Goal: Communication & Community: Answer question/provide support

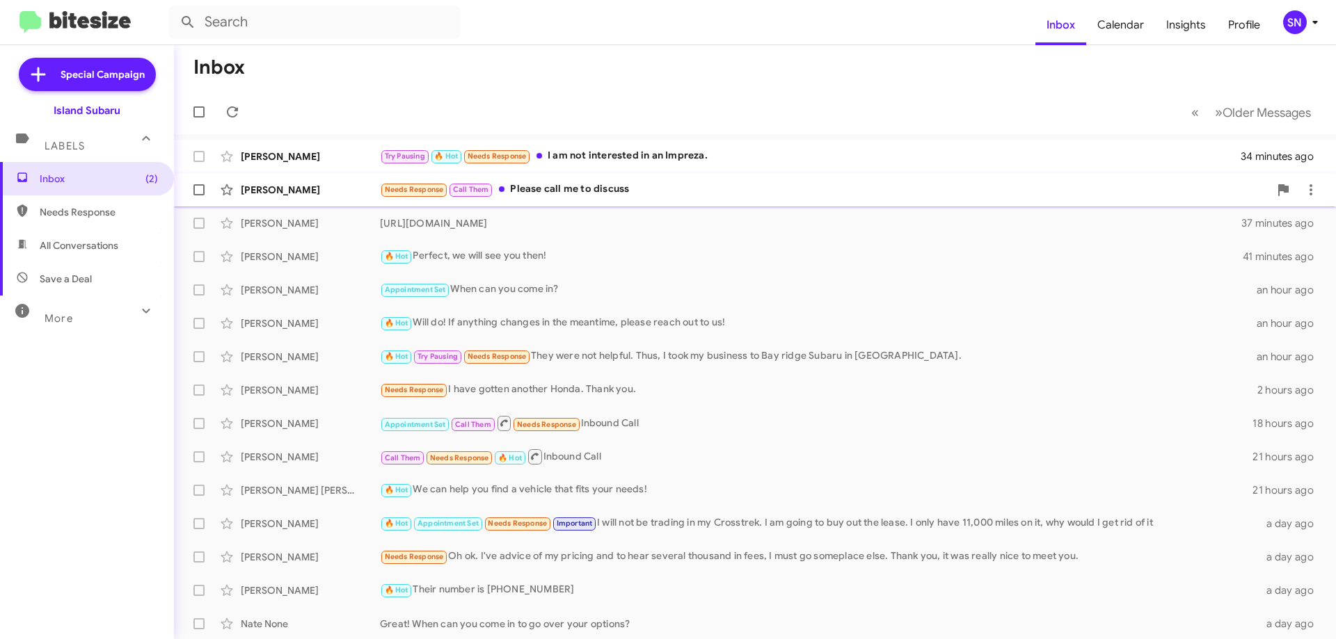
click at [738, 191] on div "Needs Response Call Them Please call me to discuss" at bounding box center [824, 190] width 889 height 16
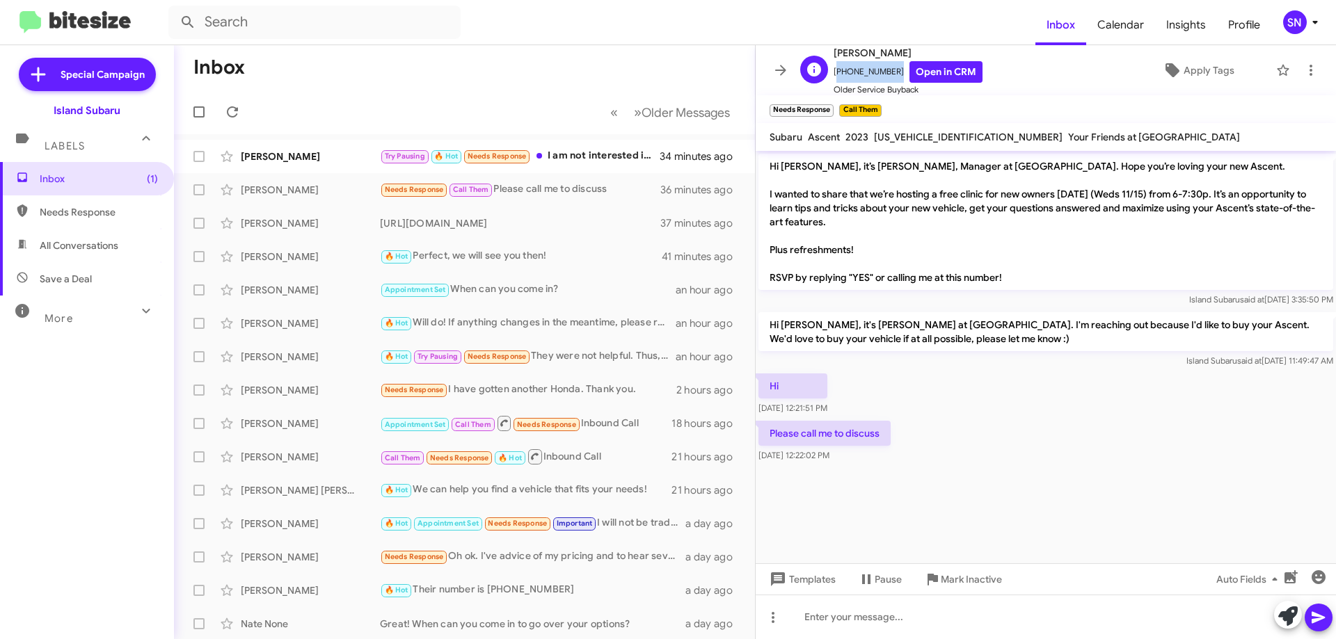
drag, startPoint x: 888, startPoint y: 69, endPoint x: 844, endPoint y: 70, distance: 43.9
click at [835, 70] on span "[PHONE_NUMBER] Open in CRM" at bounding box center [907, 72] width 149 height 22
copy span "[PHONE_NUMBER]"
click at [774, 73] on icon at bounding box center [780, 70] width 17 height 17
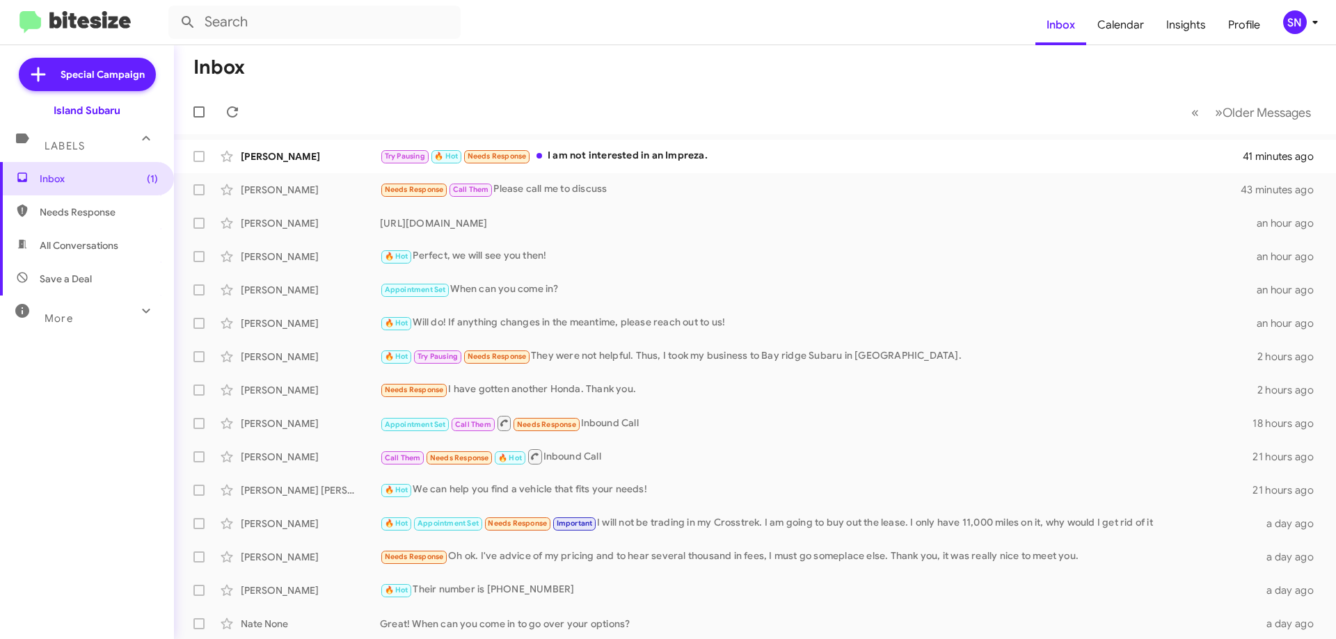
click at [773, 139] on mat-action-list "[PERSON_NAME] Try Pausing 🔥 Hot Needs Response I am not interested in an Imprez…" at bounding box center [755, 470] width 1162 height 673
click at [774, 152] on div "Try Pausing 🔥 Hot Needs Response I am not interested in an Impreza." at bounding box center [824, 156] width 889 height 16
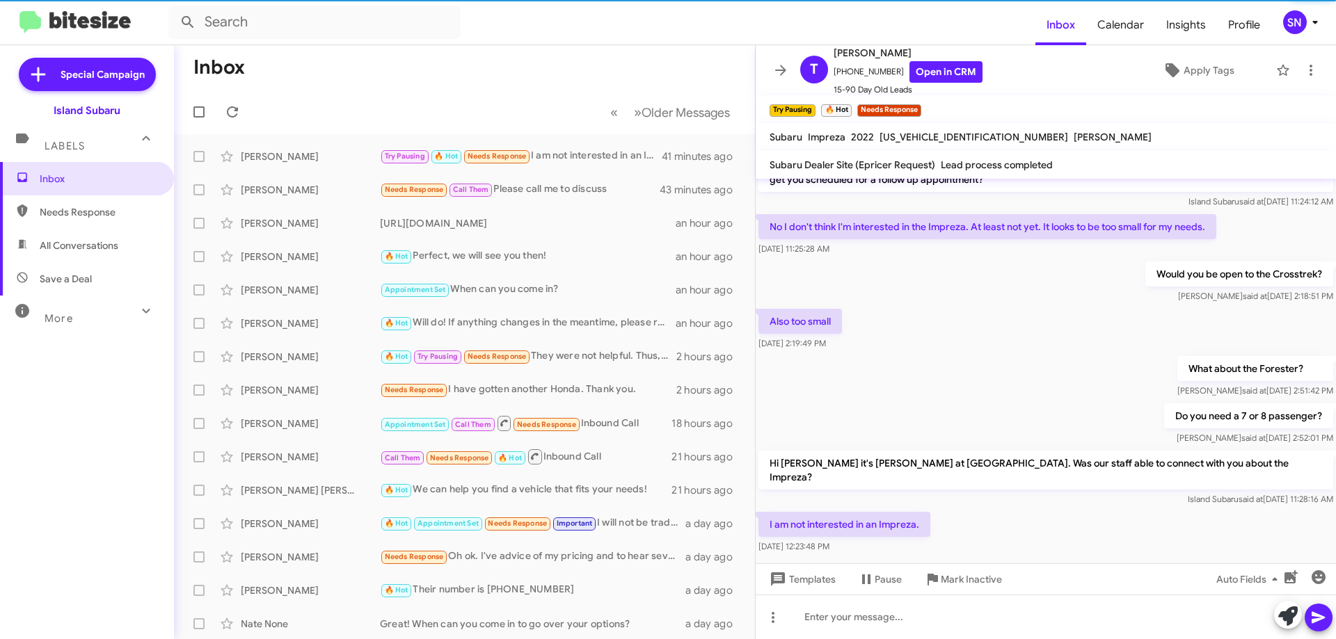
scroll to position [585, 0]
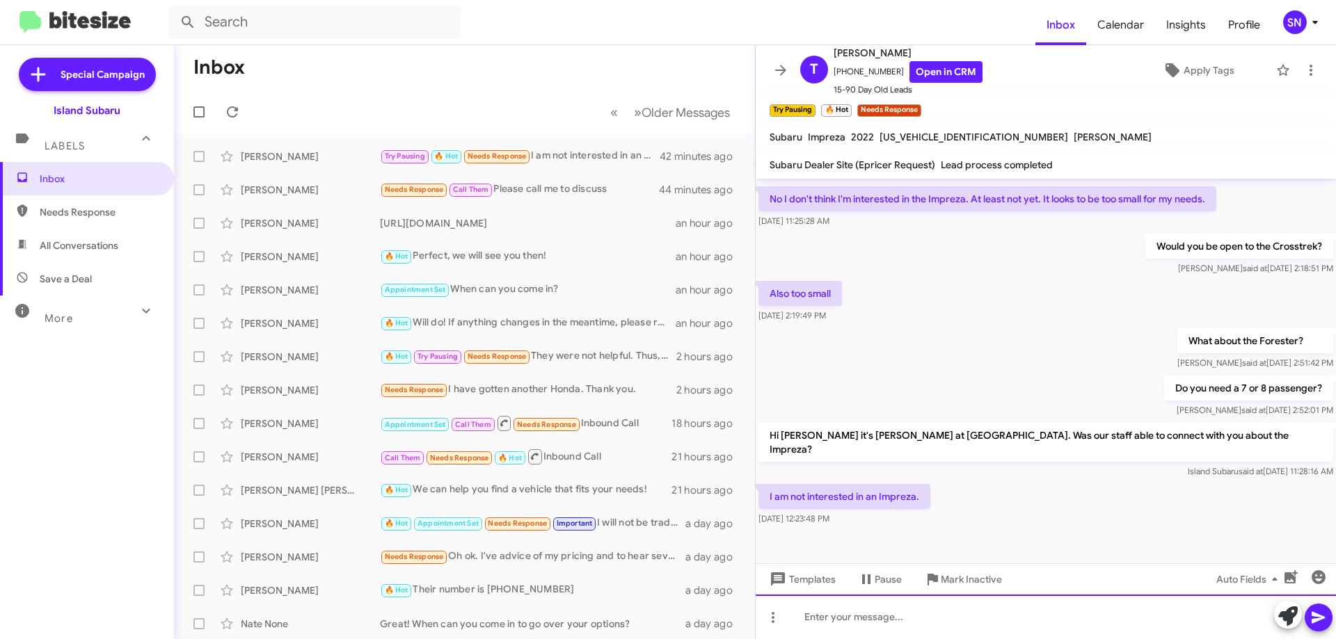
click at [935, 630] on div at bounding box center [1046, 617] width 580 height 45
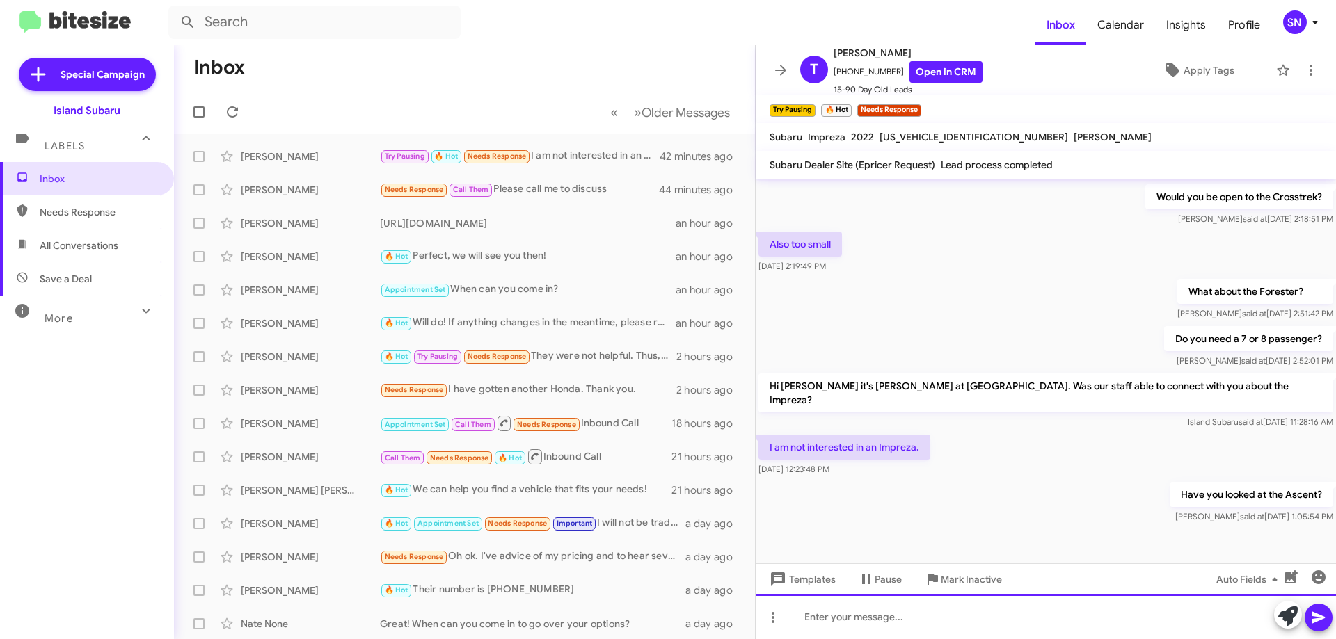
scroll to position [636, 0]
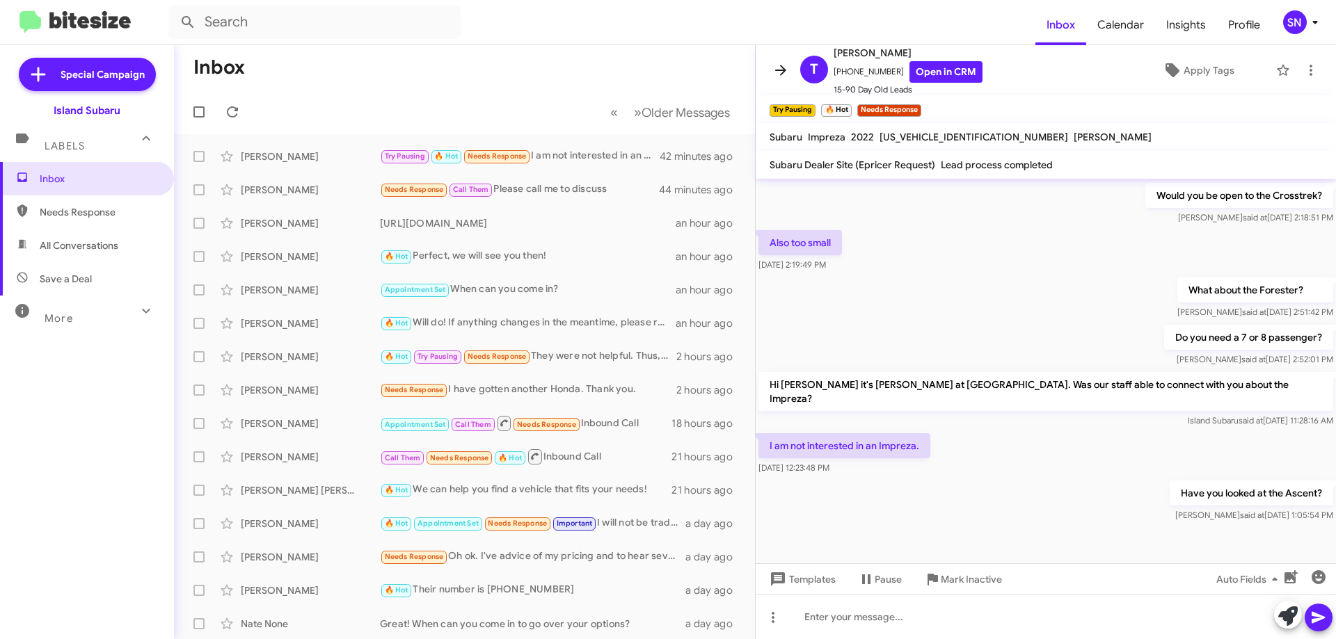
click at [784, 67] on icon at bounding box center [780, 70] width 17 height 17
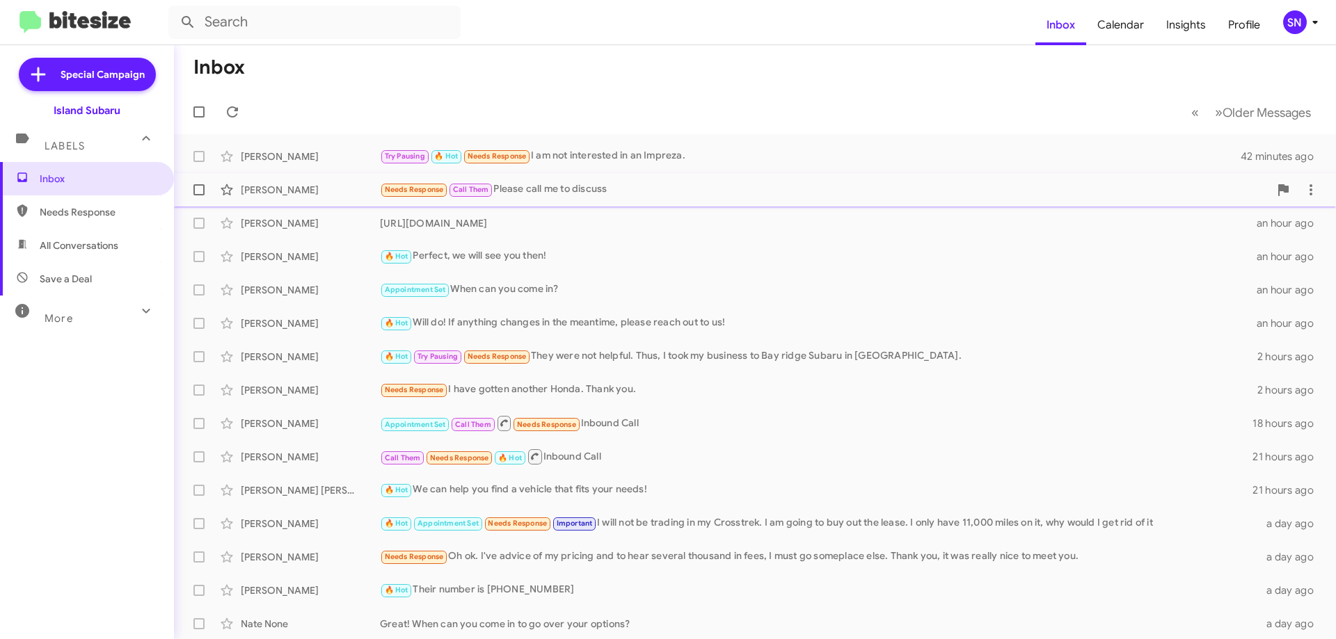
click at [602, 195] on div "Needs Response Call Them Please call me to discuss" at bounding box center [824, 190] width 889 height 16
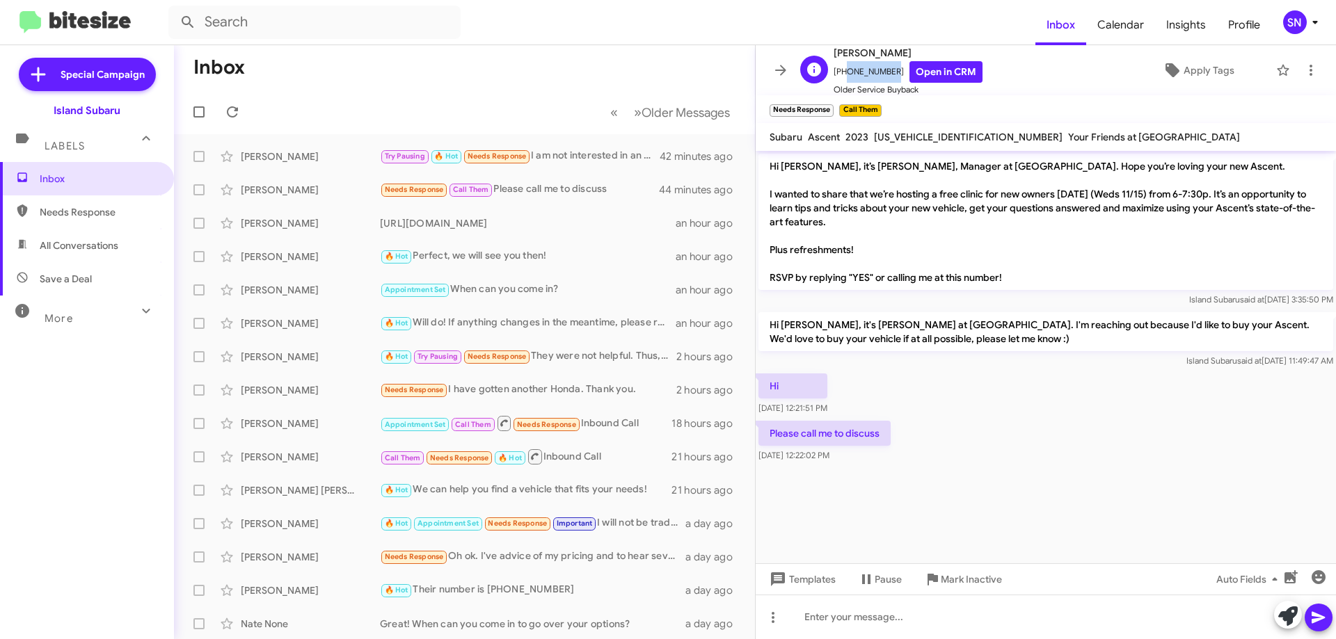
drag, startPoint x: 886, startPoint y: 72, endPoint x: 847, endPoint y: 69, distance: 39.8
click at [841, 74] on span "[PHONE_NUMBER] Open in CRM" at bounding box center [907, 72] width 149 height 22
copy span "9172805299"
click at [790, 69] on span at bounding box center [781, 70] width 28 height 17
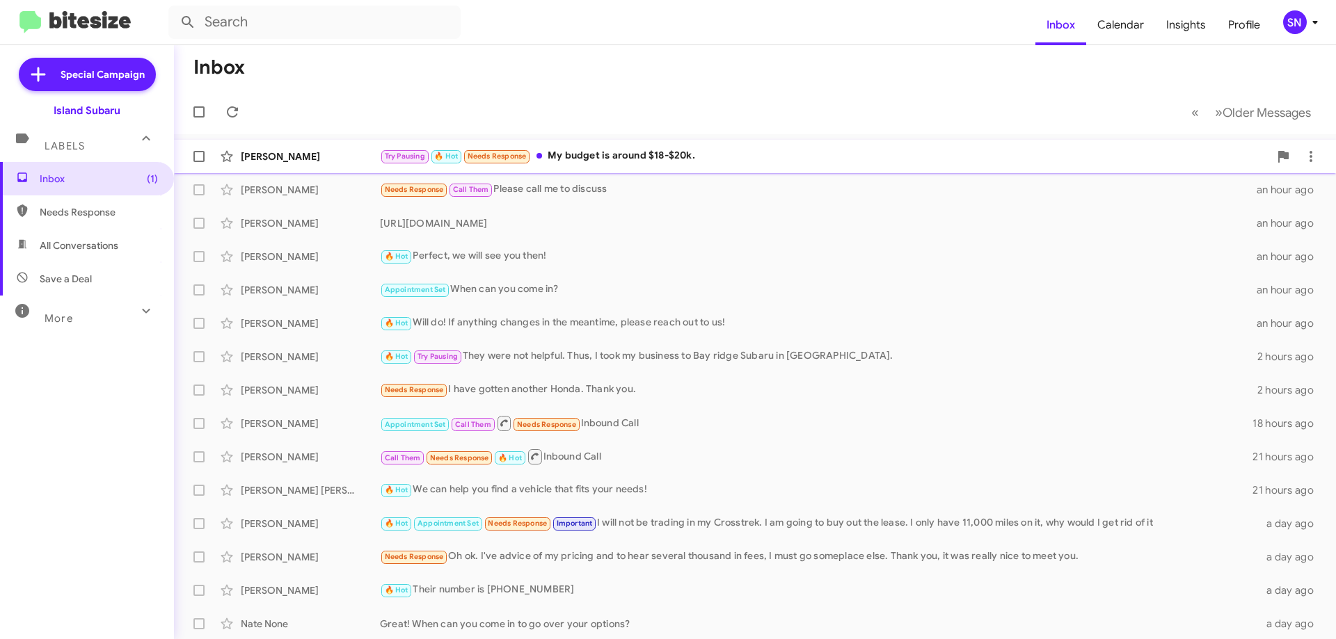
click at [733, 151] on div "Try Pausing 🔥 Hot Needs Response My budget is around $18-$20k." at bounding box center [824, 156] width 889 height 16
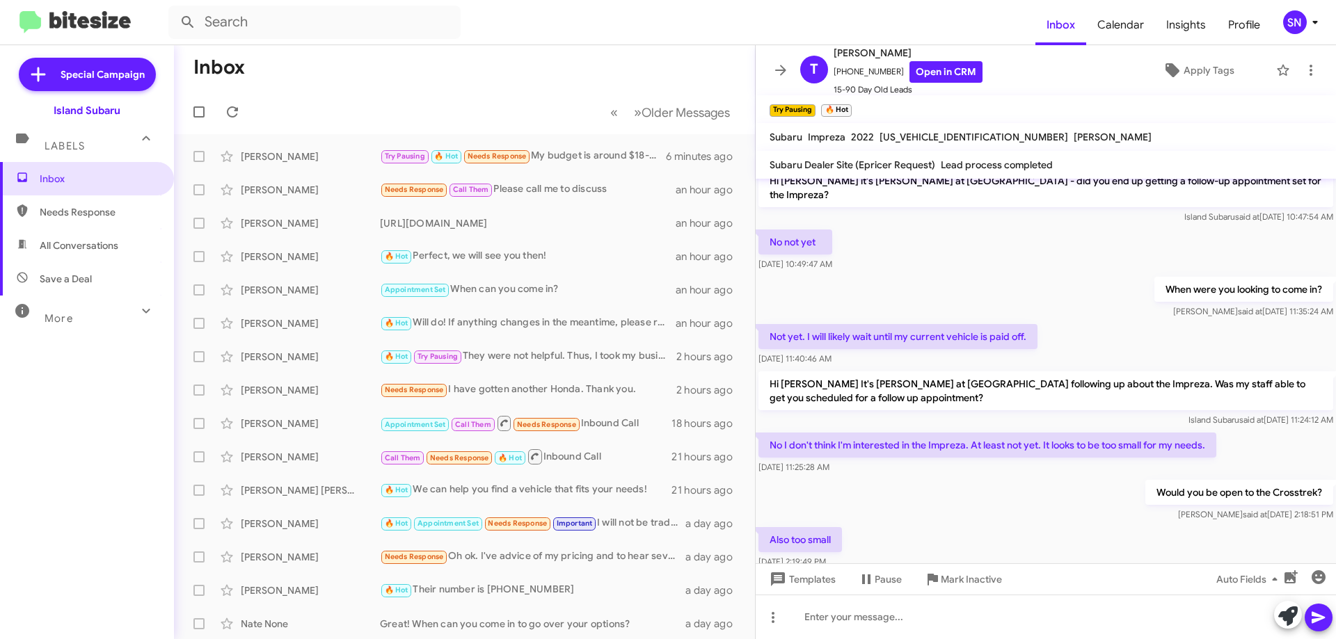
scroll to position [687, 0]
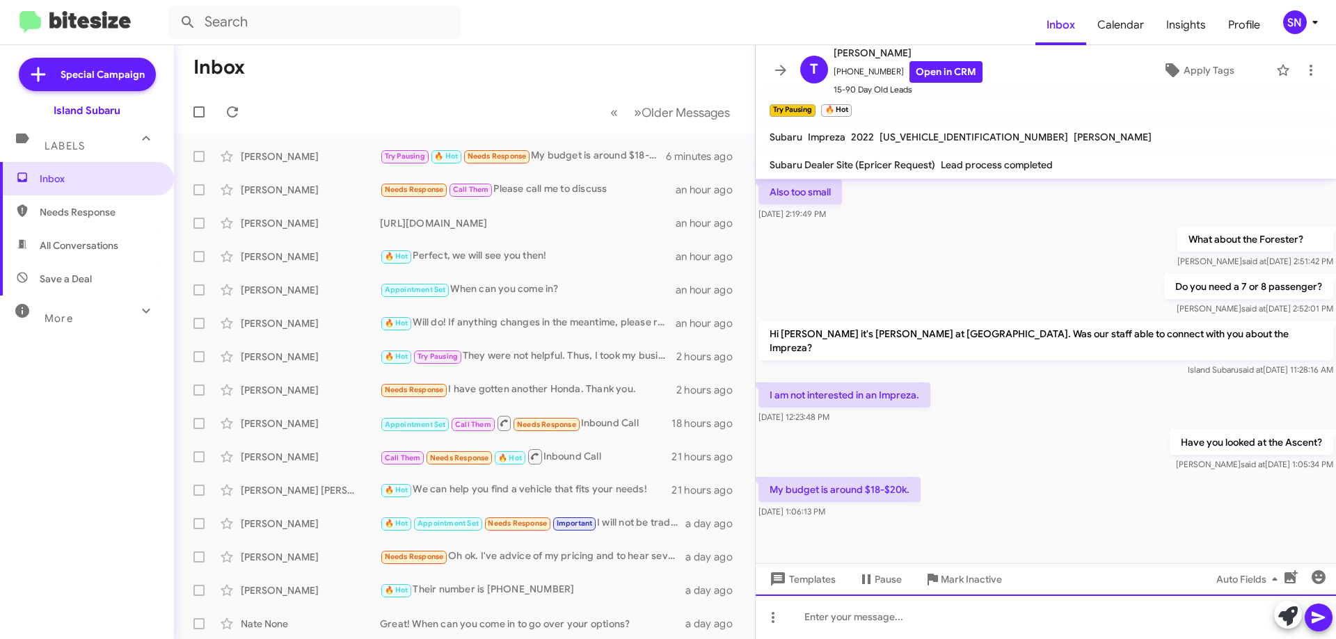
click at [900, 631] on div at bounding box center [1046, 617] width 580 height 45
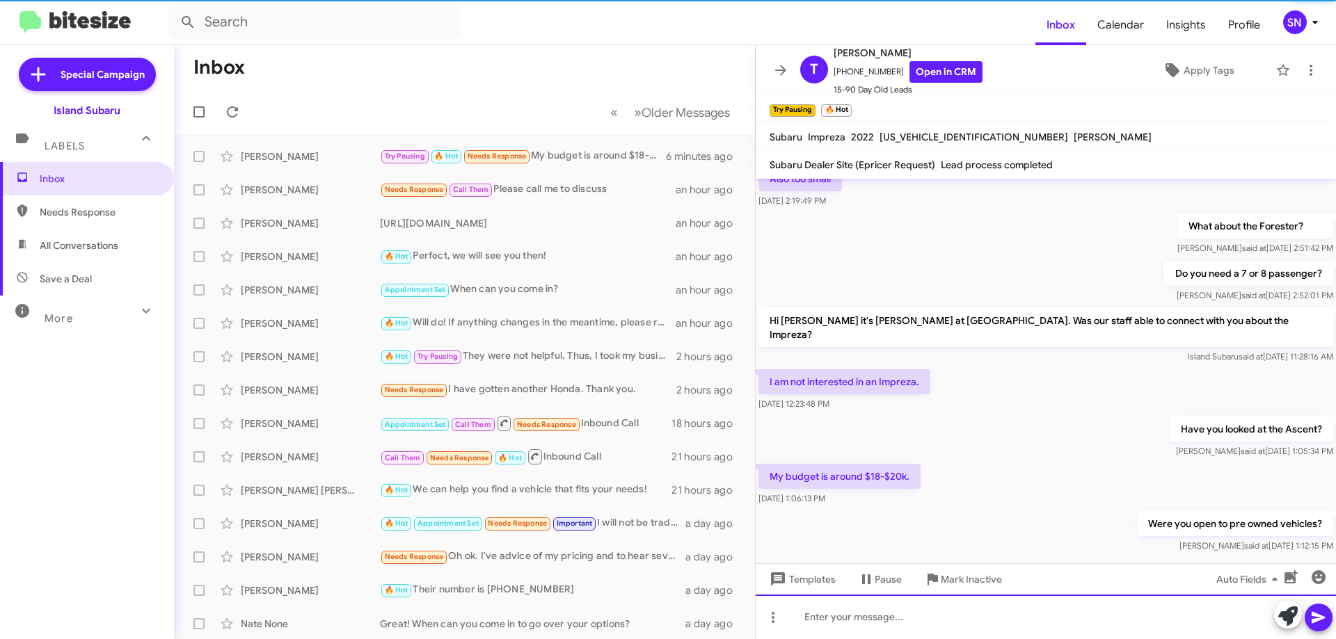
scroll to position [737, 0]
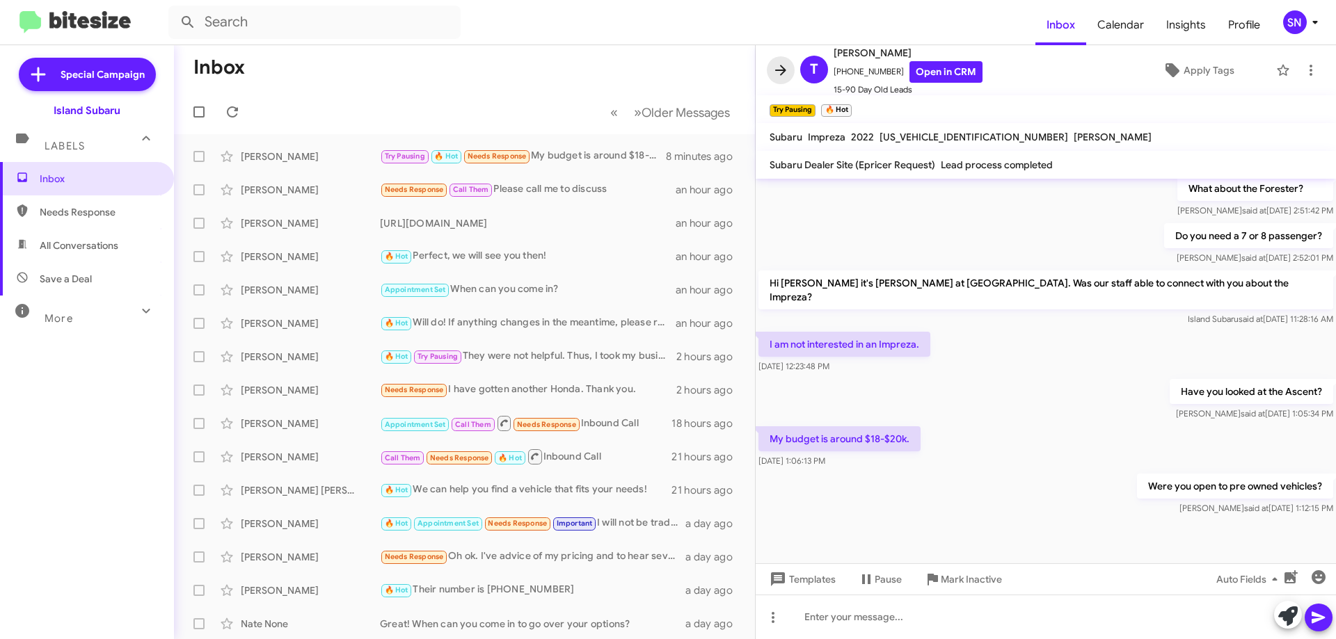
click at [785, 74] on icon at bounding box center [780, 70] width 17 height 17
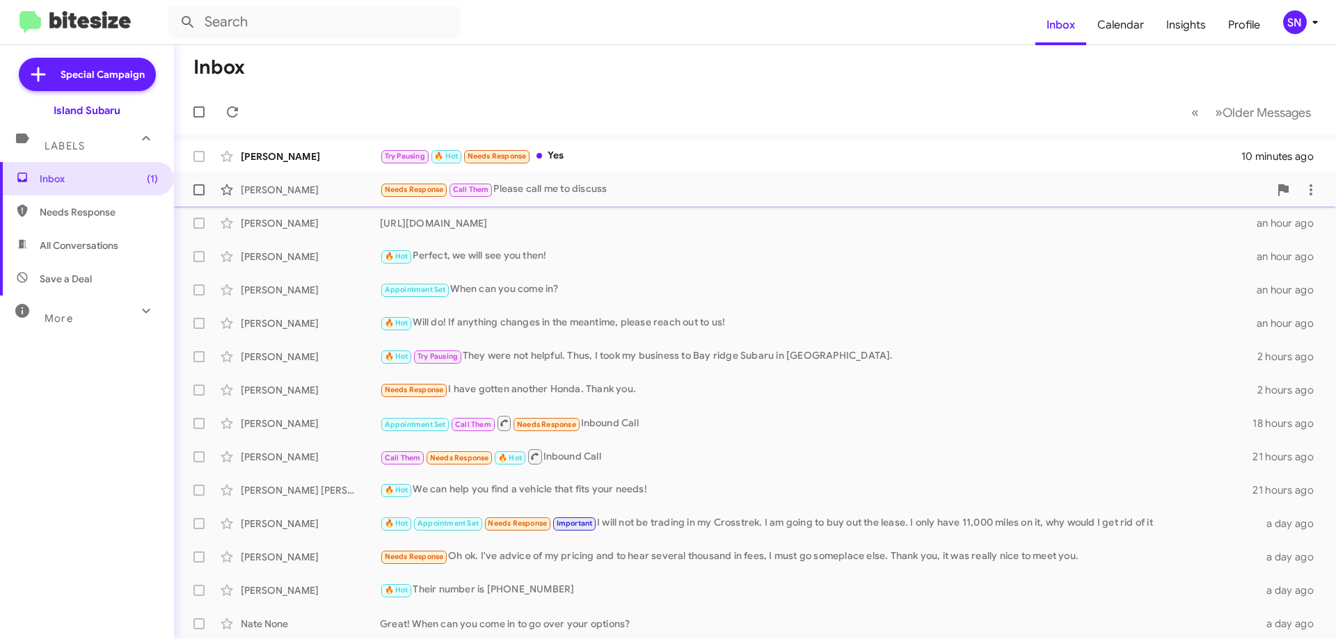
click at [683, 187] on div "Needs Response Call Them Please call me to discuss" at bounding box center [824, 190] width 889 height 16
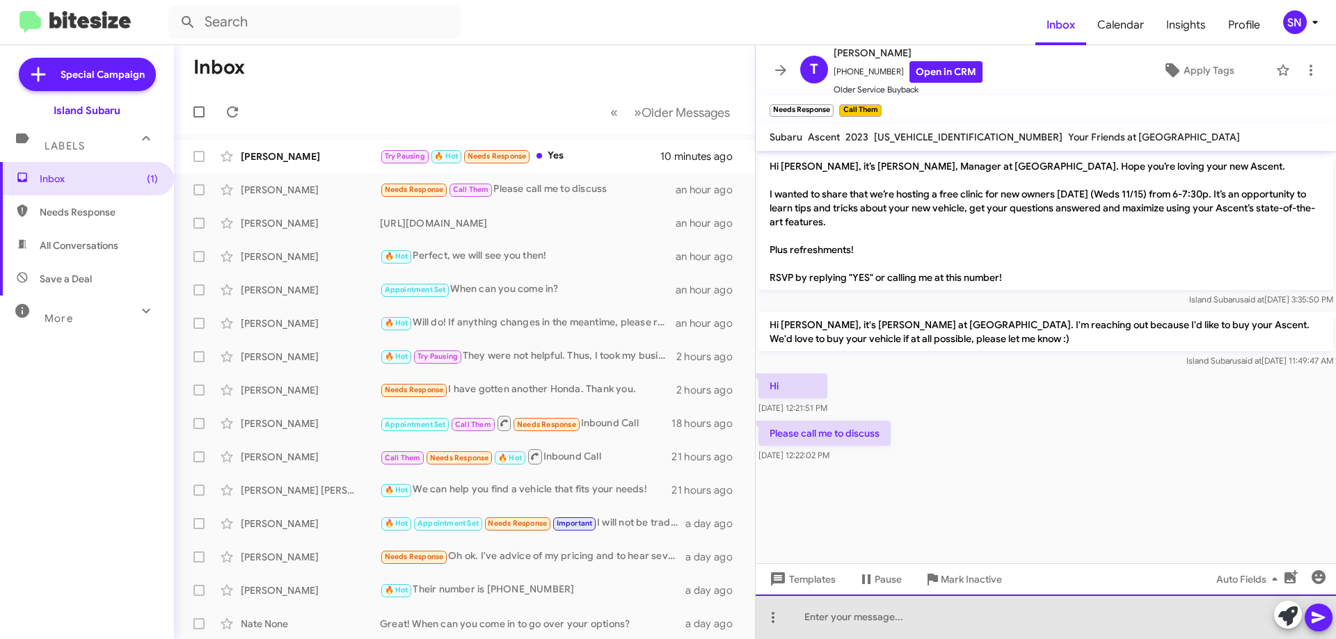
click at [852, 626] on div at bounding box center [1046, 617] width 580 height 45
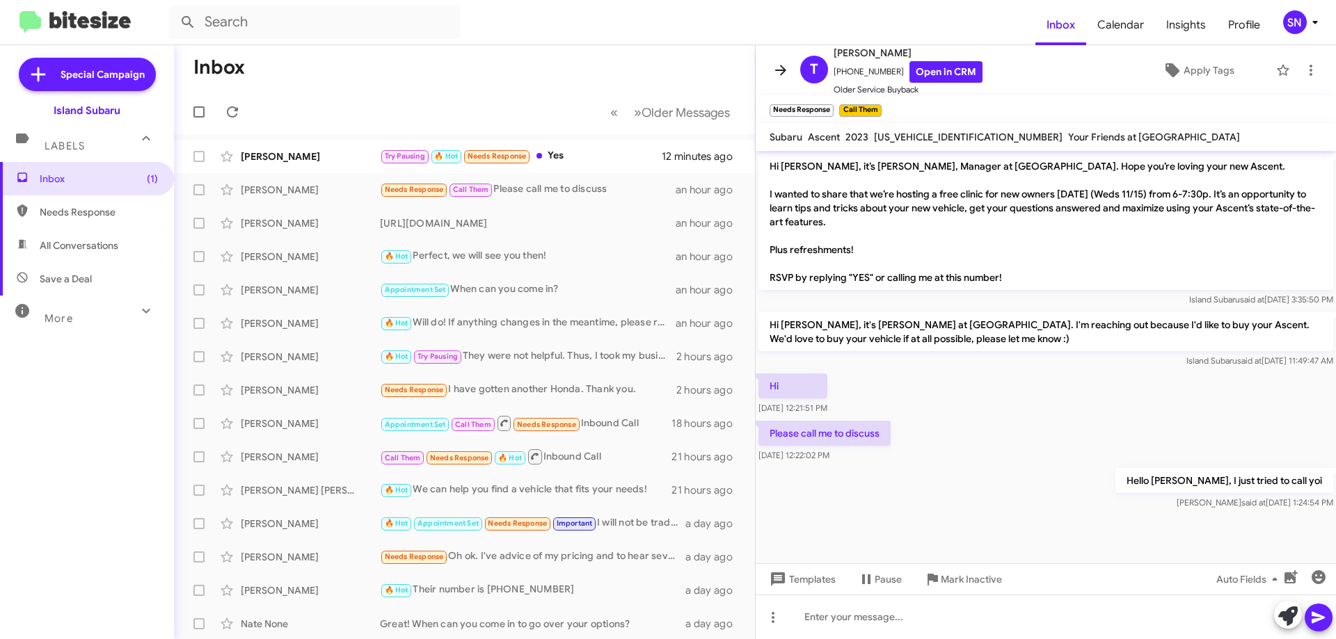
click at [779, 72] on icon at bounding box center [780, 70] width 17 height 17
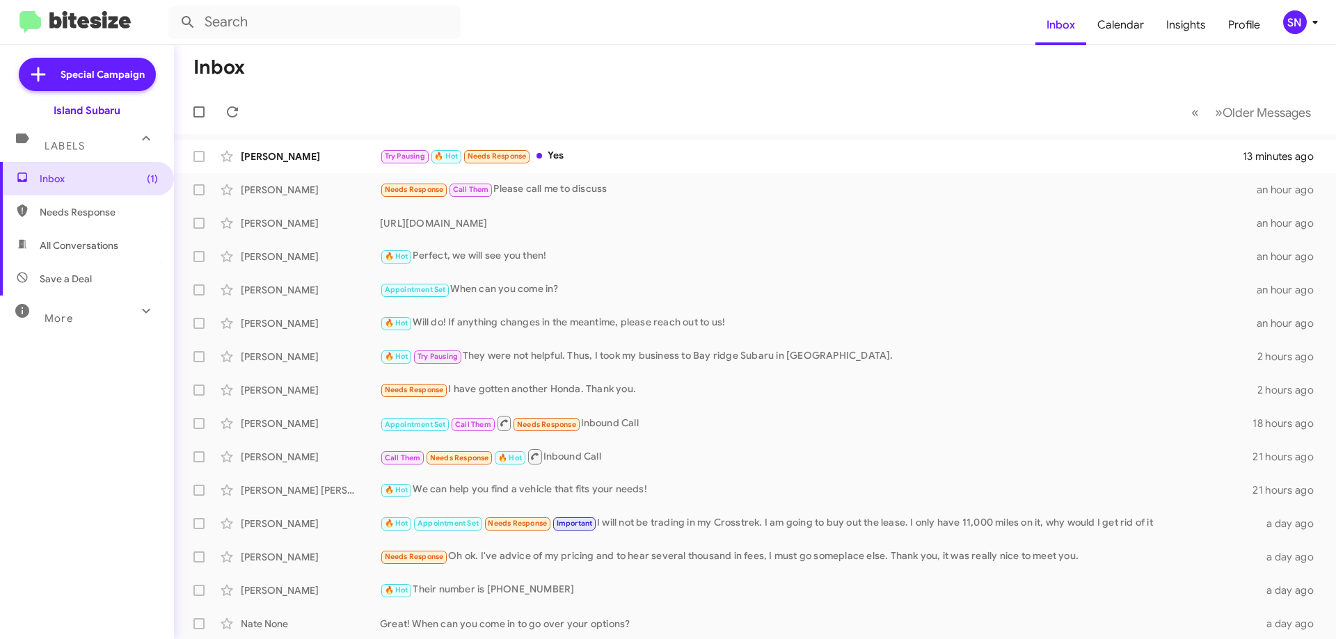
click at [376, 51] on mat-toolbar-row "Inbox" at bounding box center [755, 67] width 1162 height 45
click at [634, 156] on div "Try Pausing 🔥 Hot Needs Response Yes" at bounding box center [824, 156] width 889 height 16
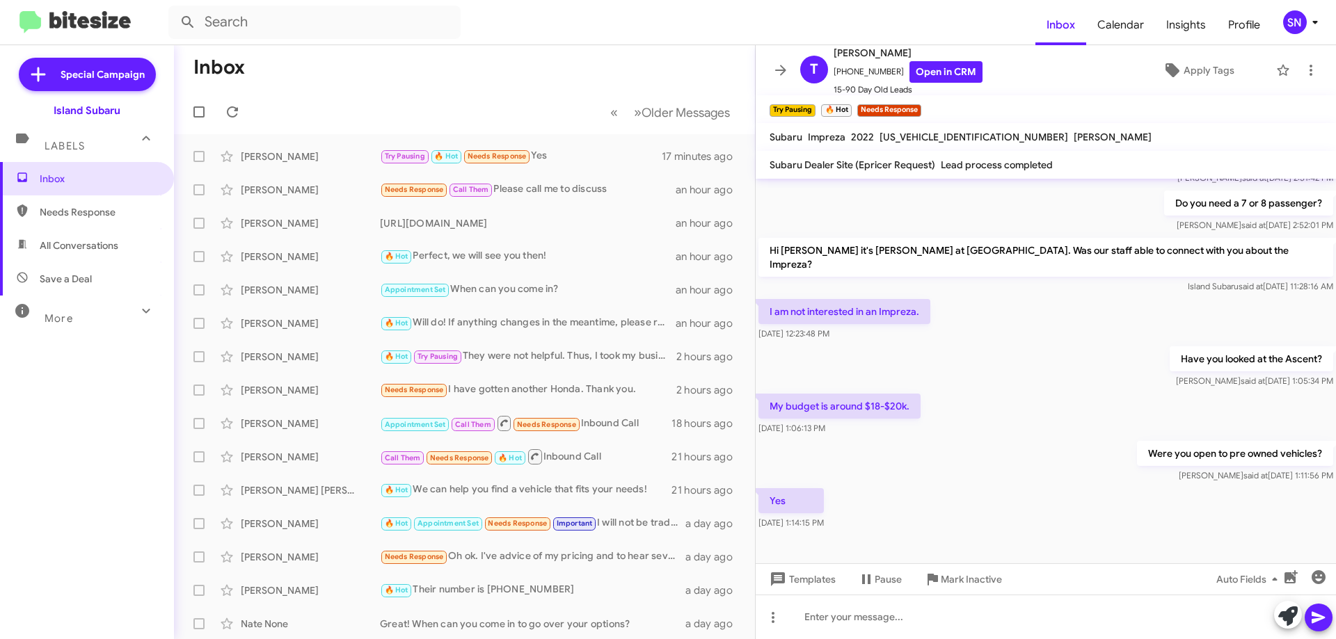
scroll to position [659, 0]
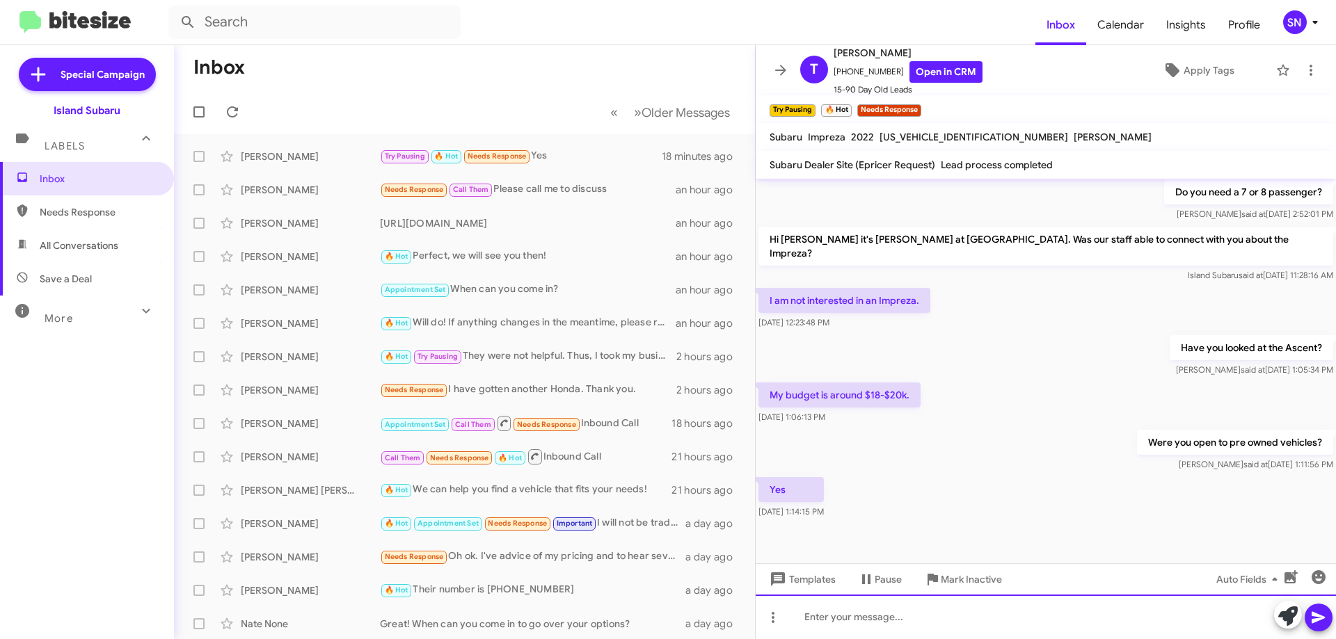
click at [851, 615] on div at bounding box center [1046, 617] width 580 height 45
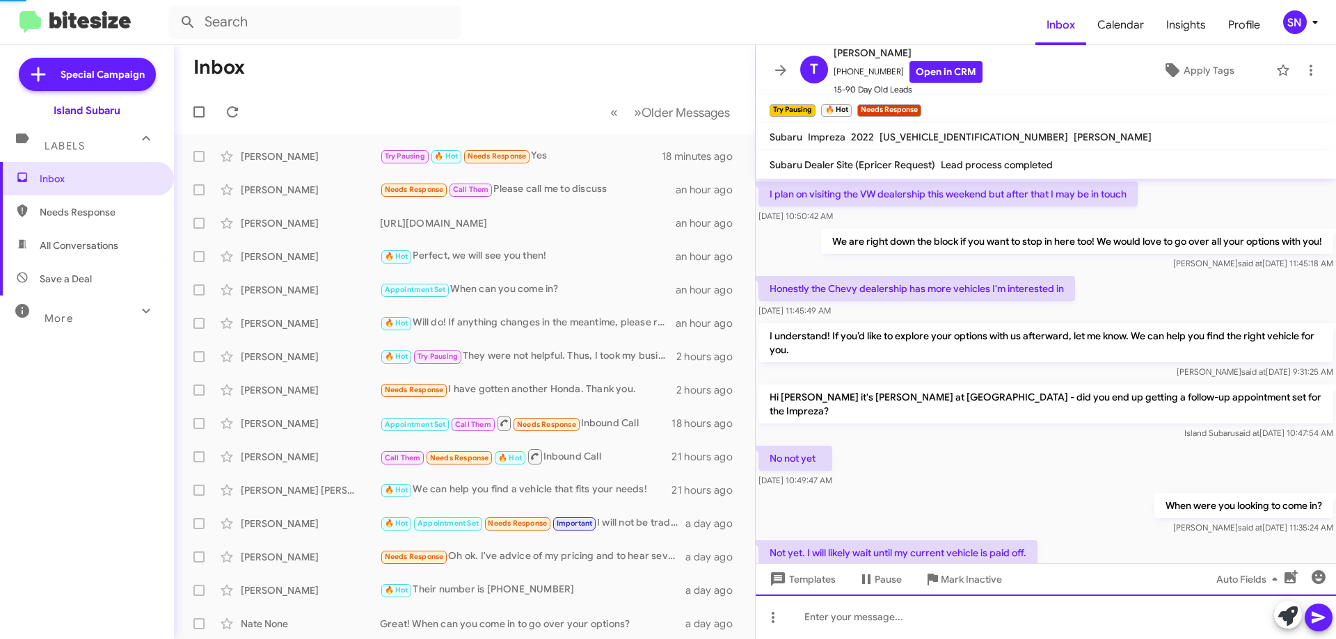
scroll to position [70, 0]
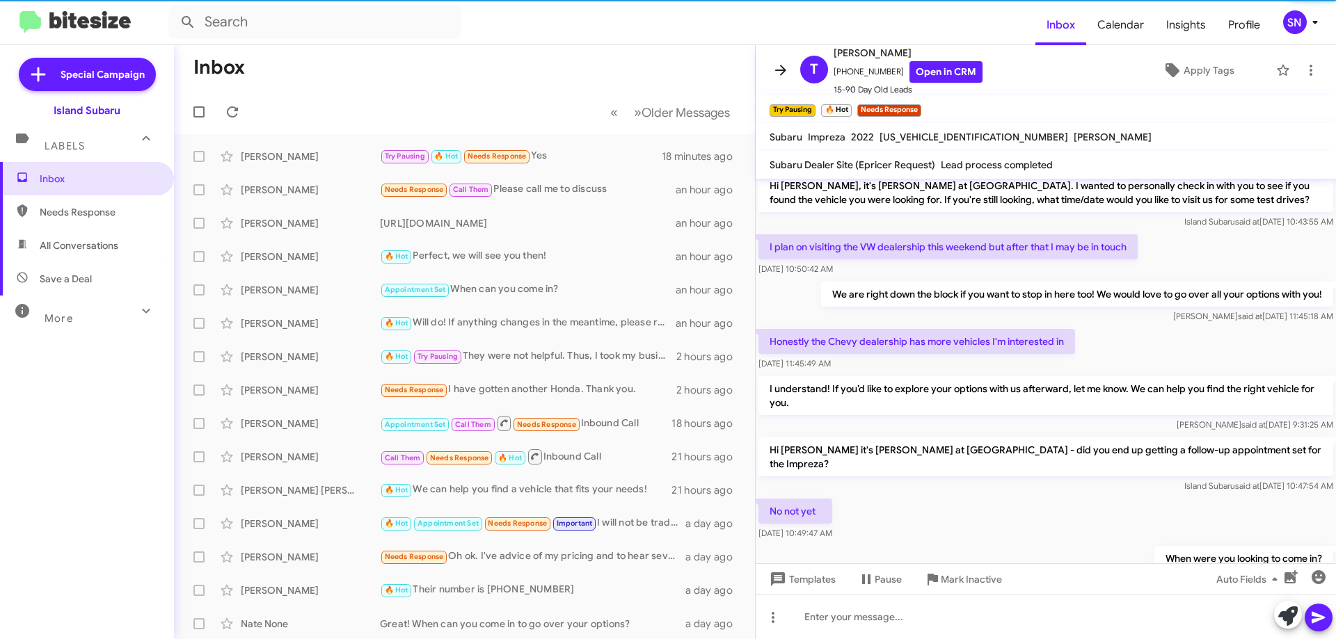
click at [780, 67] on icon at bounding box center [780, 70] width 17 height 17
